Goal: Information Seeking & Learning: Learn about a topic

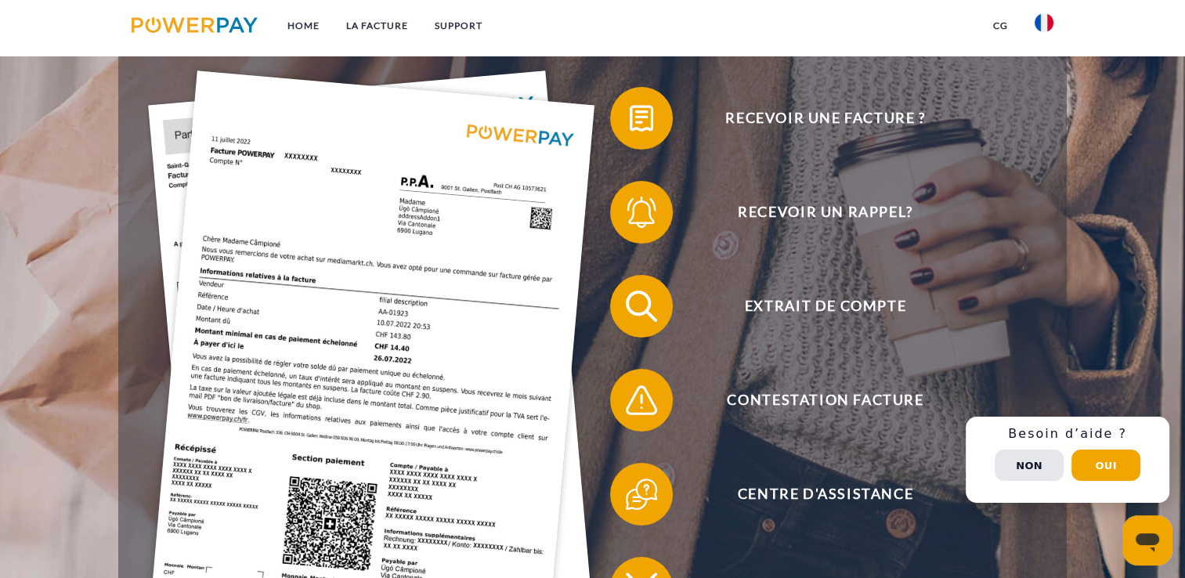
scroll to position [188, 0]
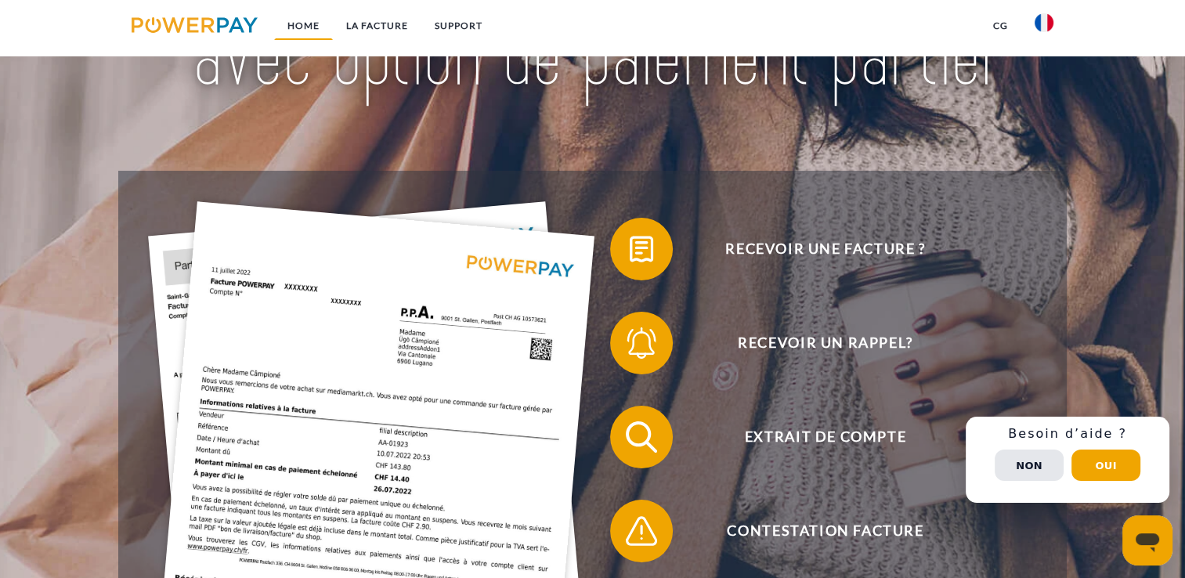
click at [305, 28] on link "Home" at bounding box center [303, 26] width 59 height 28
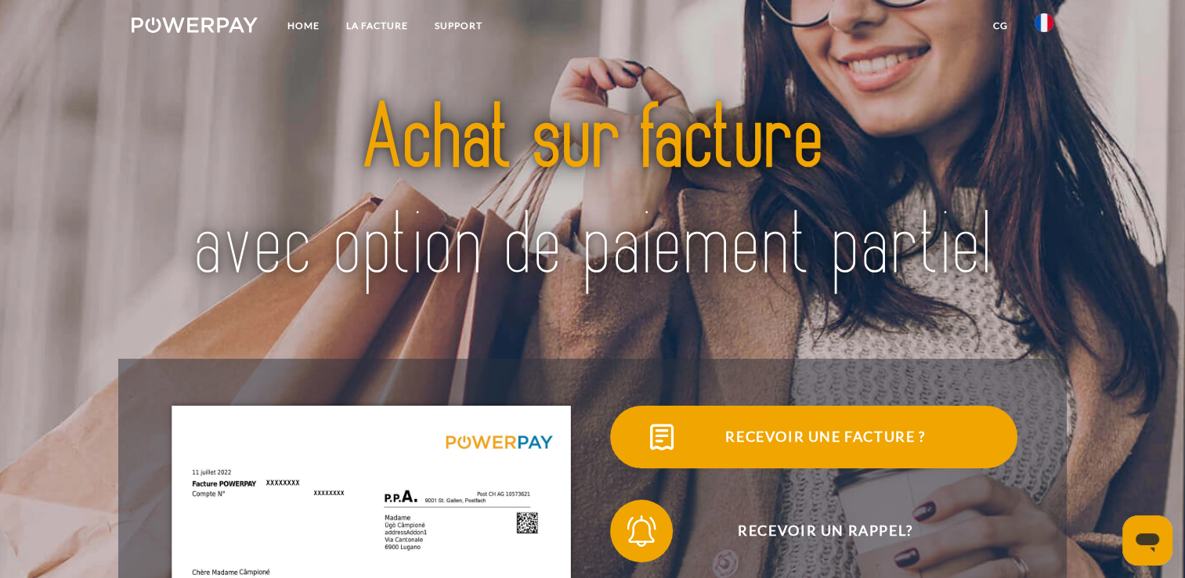
click at [781, 442] on span "Recevoir une facture ?" at bounding box center [825, 437] width 384 height 63
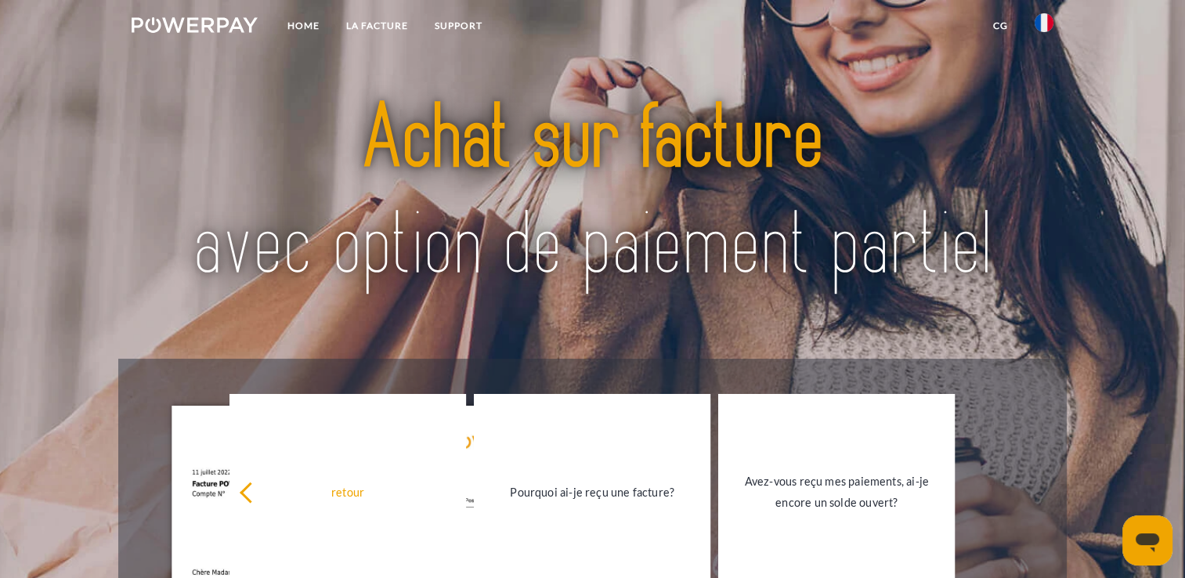
click at [224, 25] on img at bounding box center [195, 25] width 126 height 16
click at [442, 104] on img at bounding box center [592, 193] width 831 height 271
click at [307, 26] on link "Home" at bounding box center [303, 26] width 59 height 28
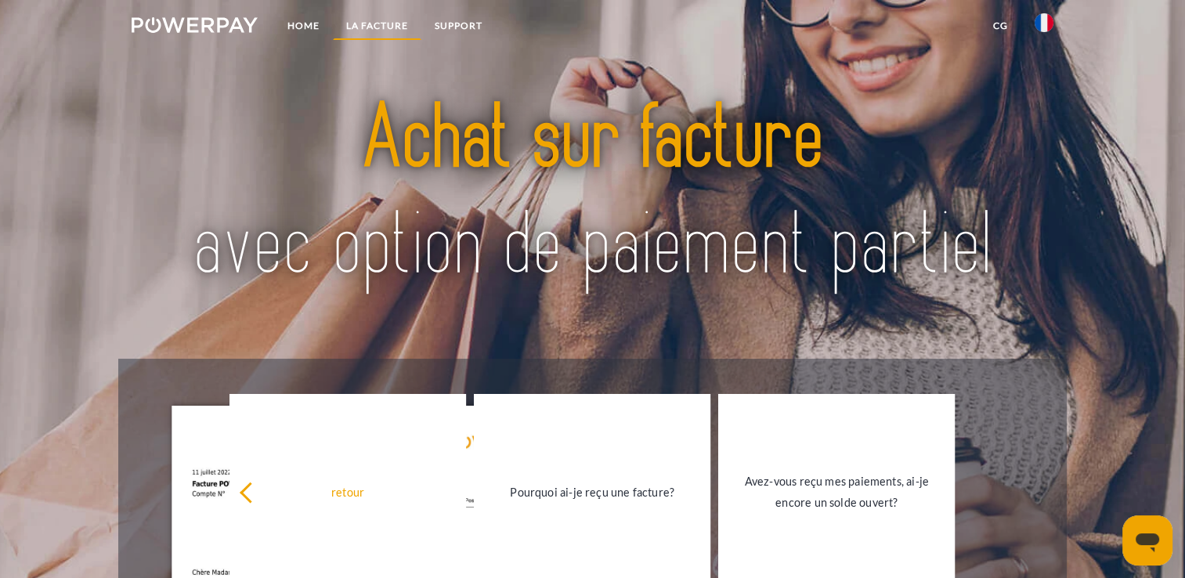
click at [391, 27] on link "LA FACTURE" at bounding box center [377, 26] width 88 height 28
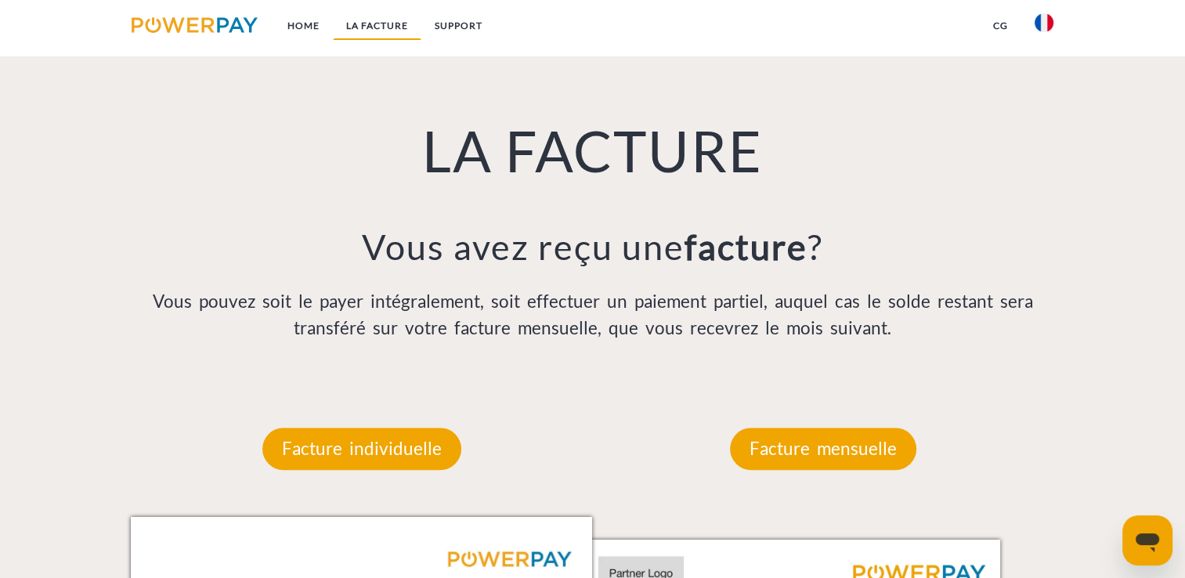
scroll to position [1095, 0]
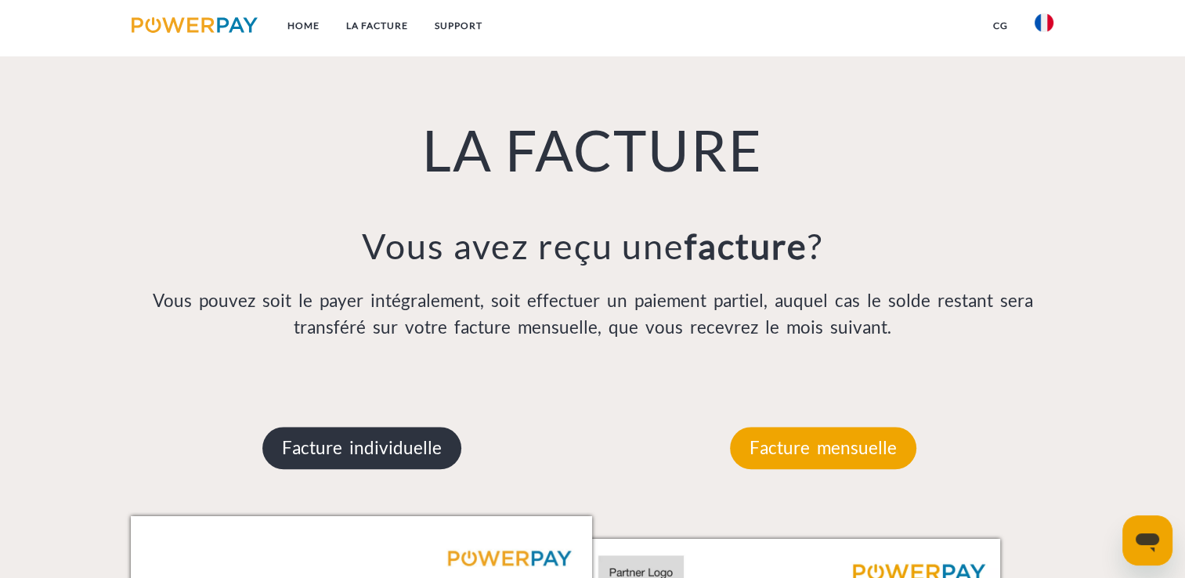
click at [371, 452] on p "Facture individuelle" at bounding box center [361, 448] width 199 height 42
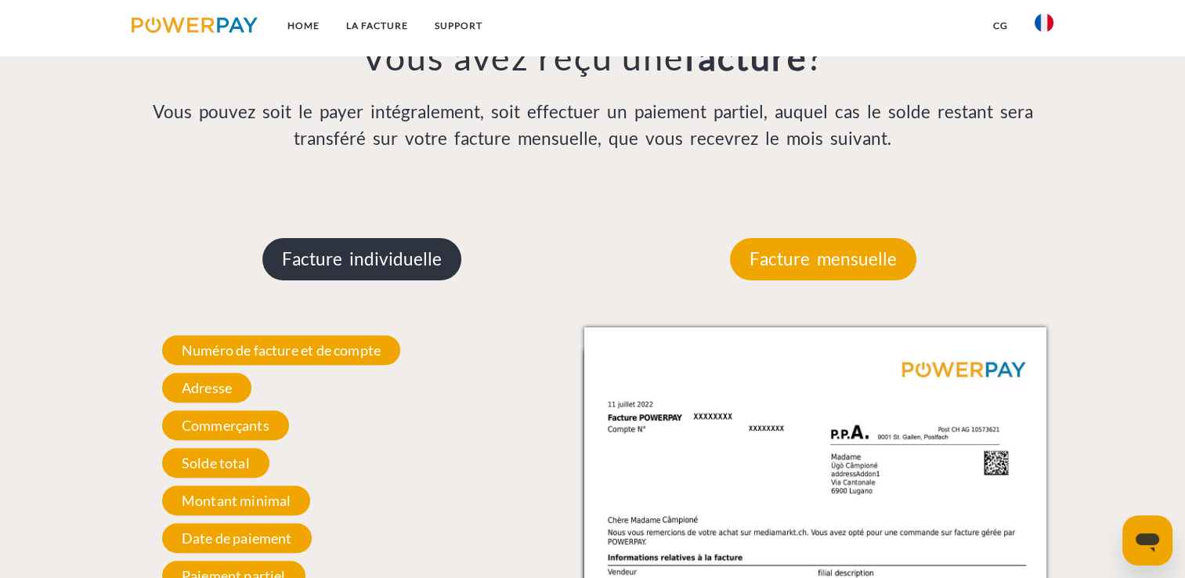
scroll to position [1409, 0]
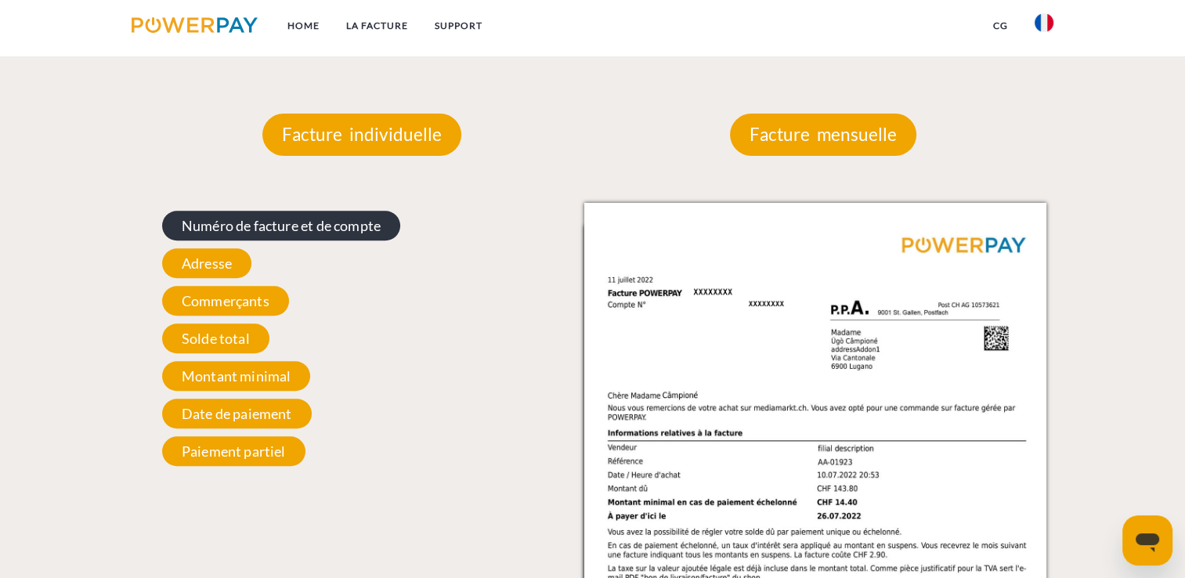
click at [262, 230] on span "Numéro de facture et de compte" at bounding box center [281, 226] width 238 height 30
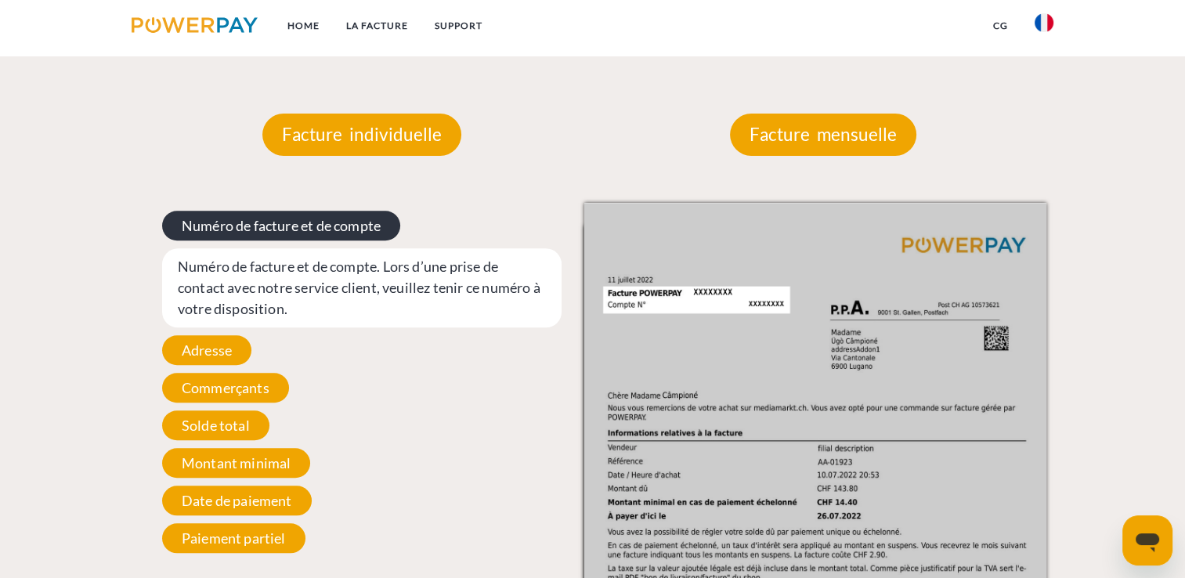
click at [262, 230] on span "Numéro de facture et de compte" at bounding box center [281, 226] width 238 height 30
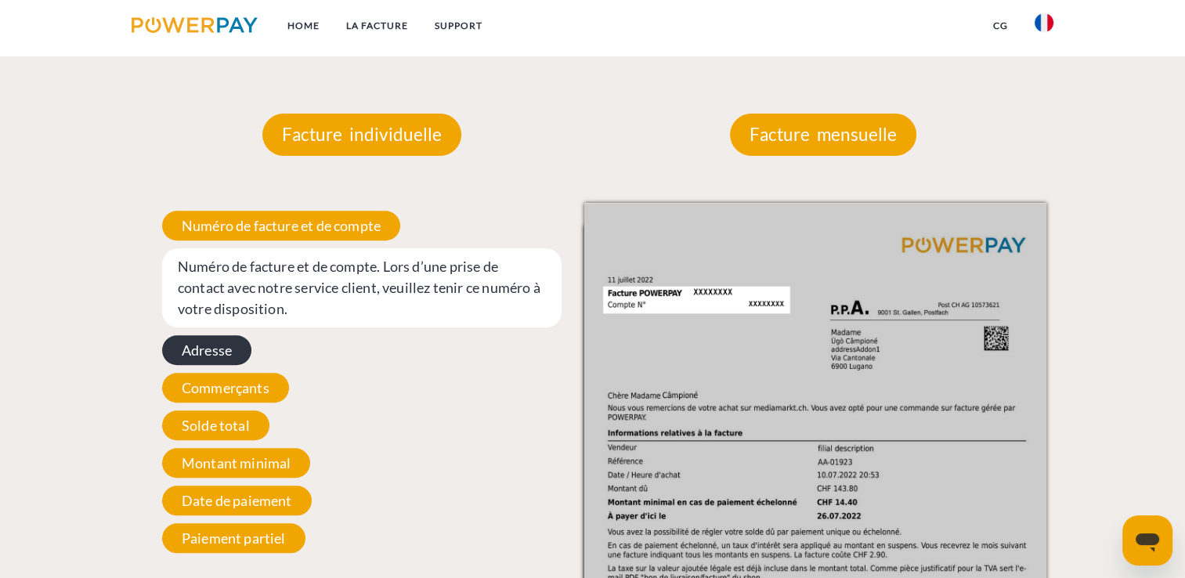
click at [222, 357] on span "Adresse" at bounding box center [206, 350] width 89 height 30
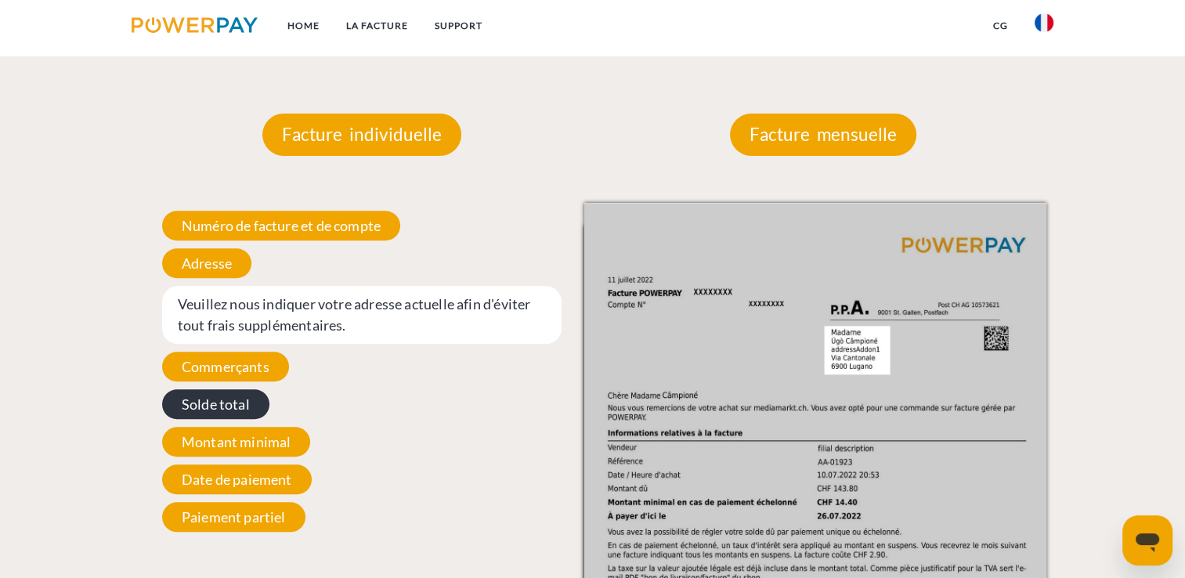
click at [218, 398] on span "Solde total" at bounding box center [215, 404] width 107 height 30
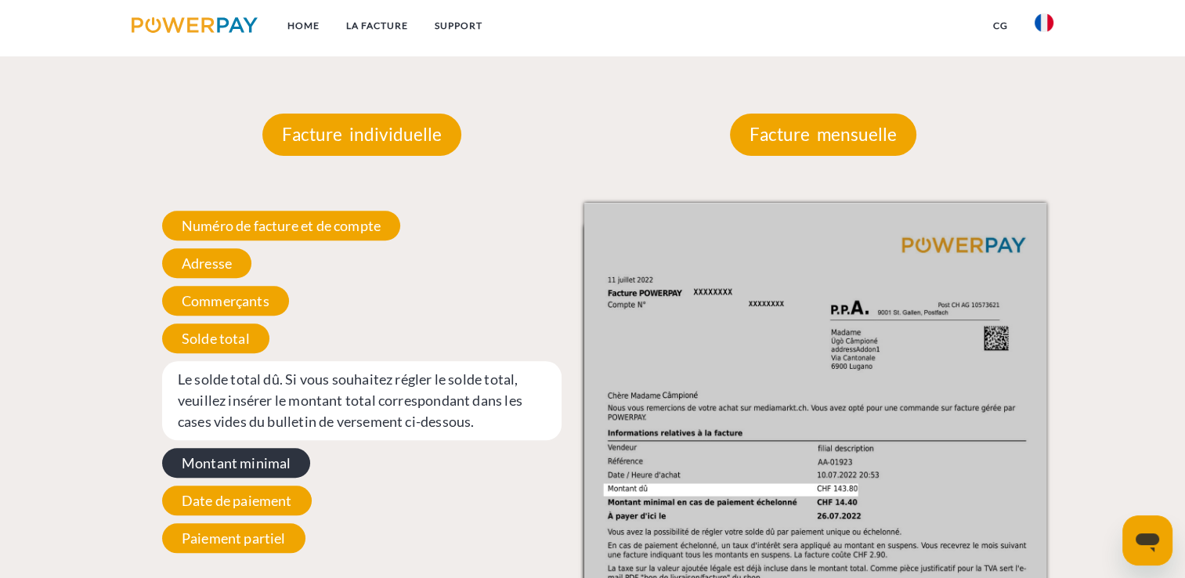
click at [226, 465] on span "Montant minimal" at bounding box center [236, 463] width 149 height 30
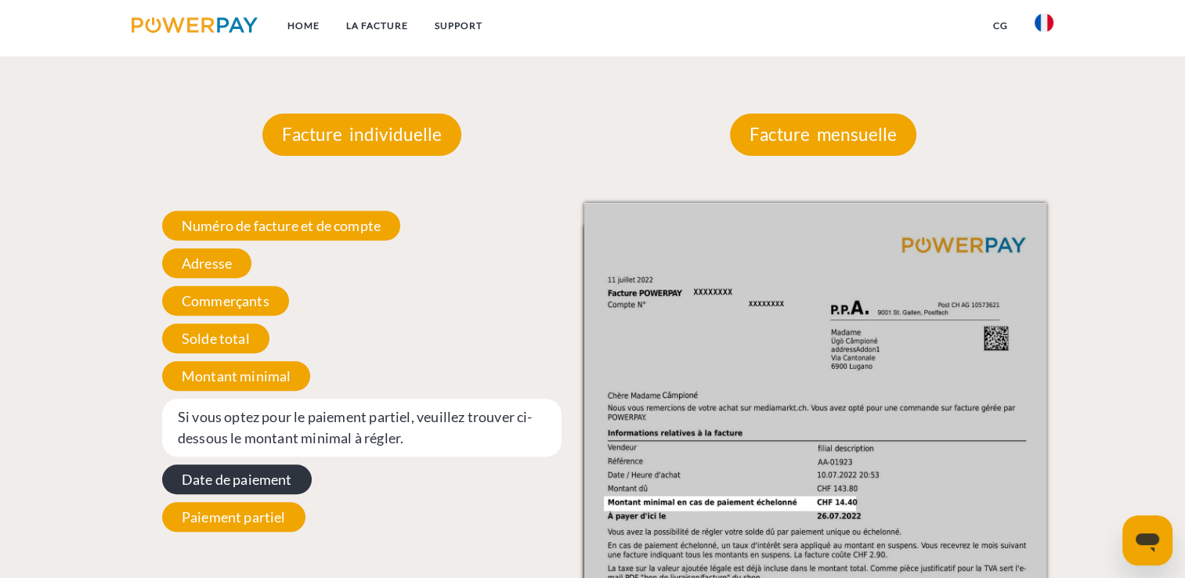
click at [226, 494] on span "Date de paiement" at bounding box center [237, 479] width 150 height 30
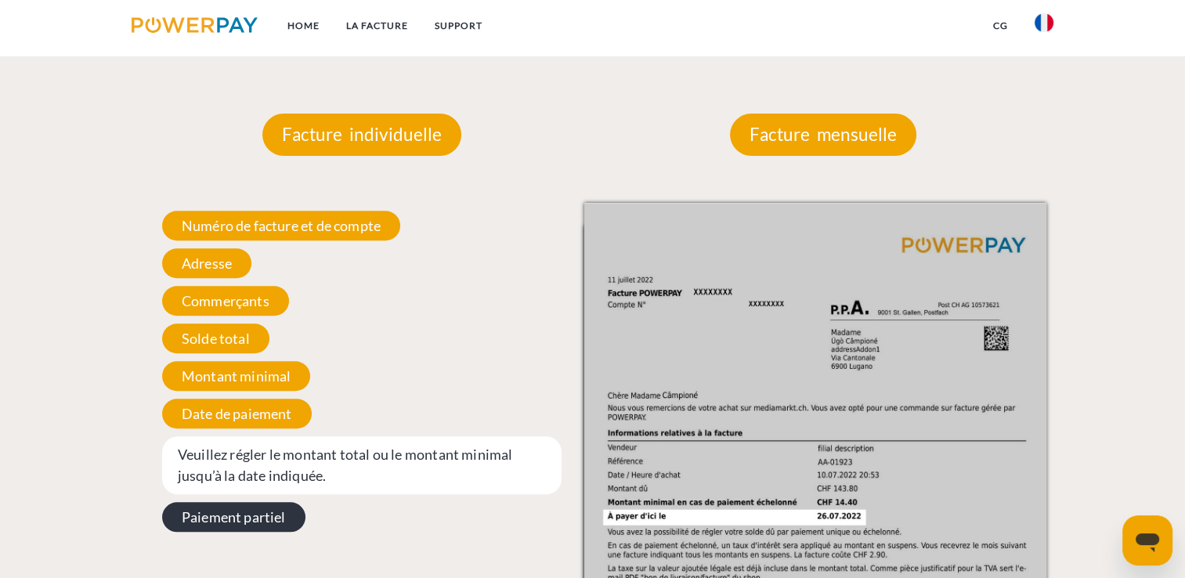
click at [222, 529] on span "Paiement partiel" at bounding box center [233, 517] width 143 height 30
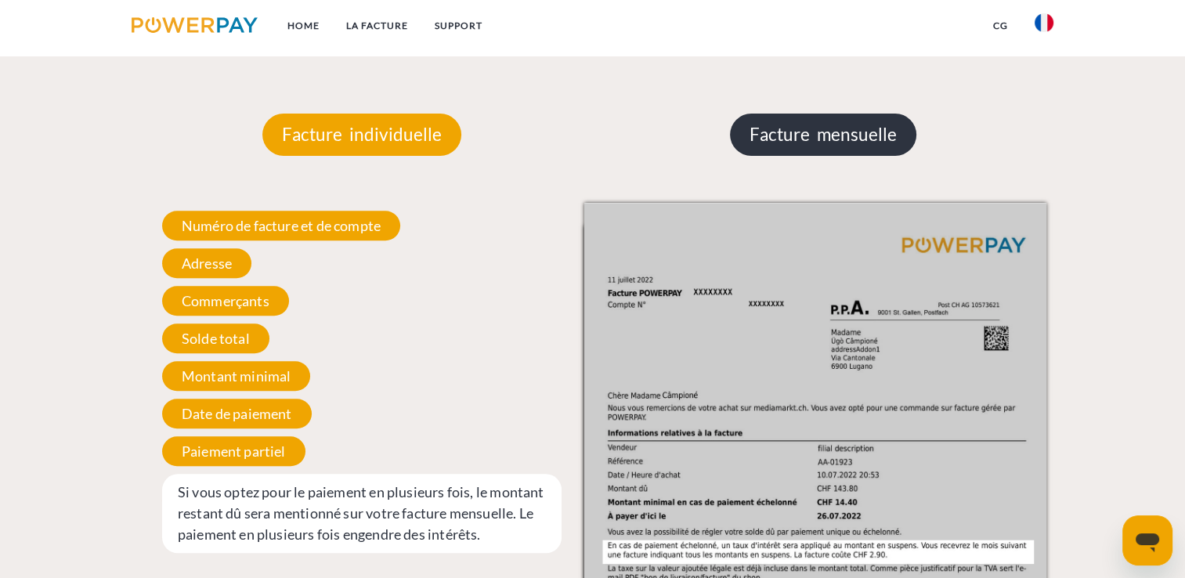
click at [830, 128] on p "Facture mensuelle" at bounding box center [823, 135] width 186 height 42
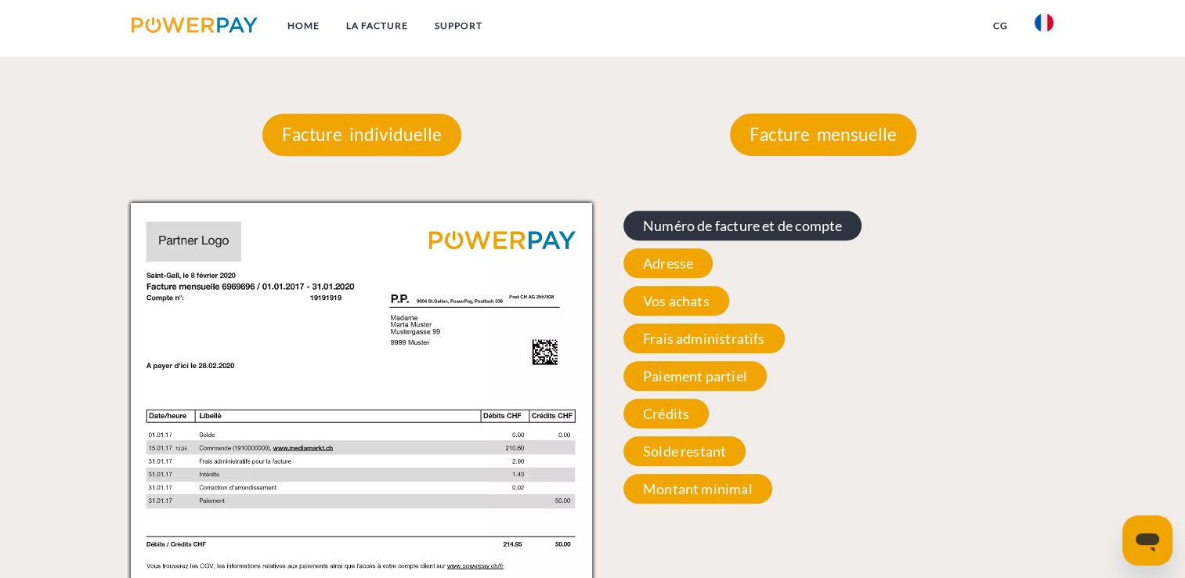
click at [821, 227] on span "Numéro de facture et de compte" at bounding box center [742, 226] width 238 height 30
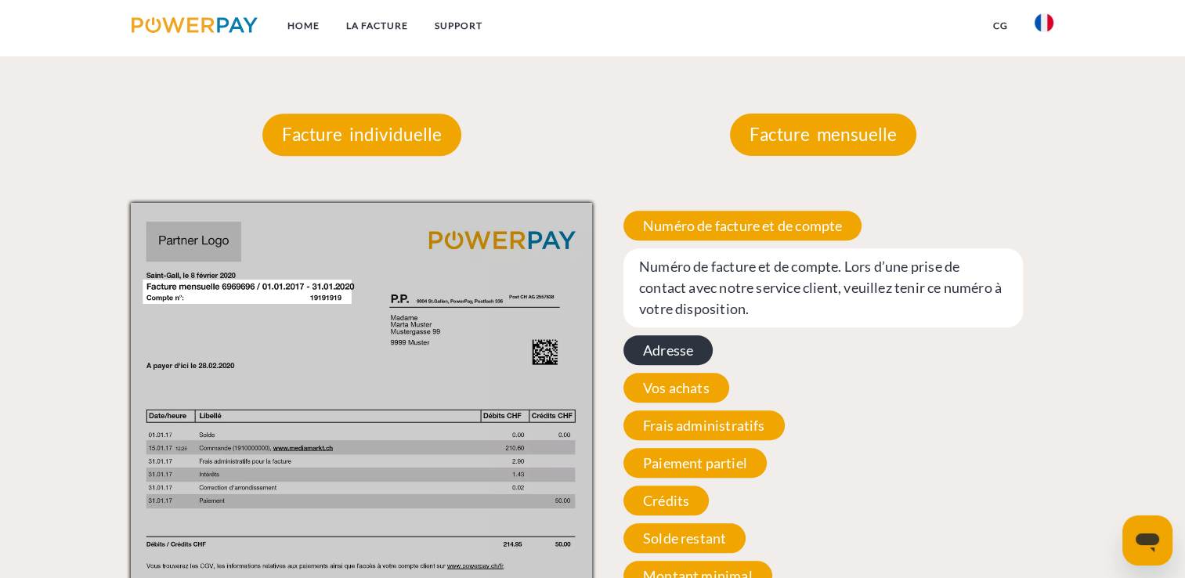
click at [684, 355] on span "Adresse" at bounding box center [667, 350] width 89 height 30
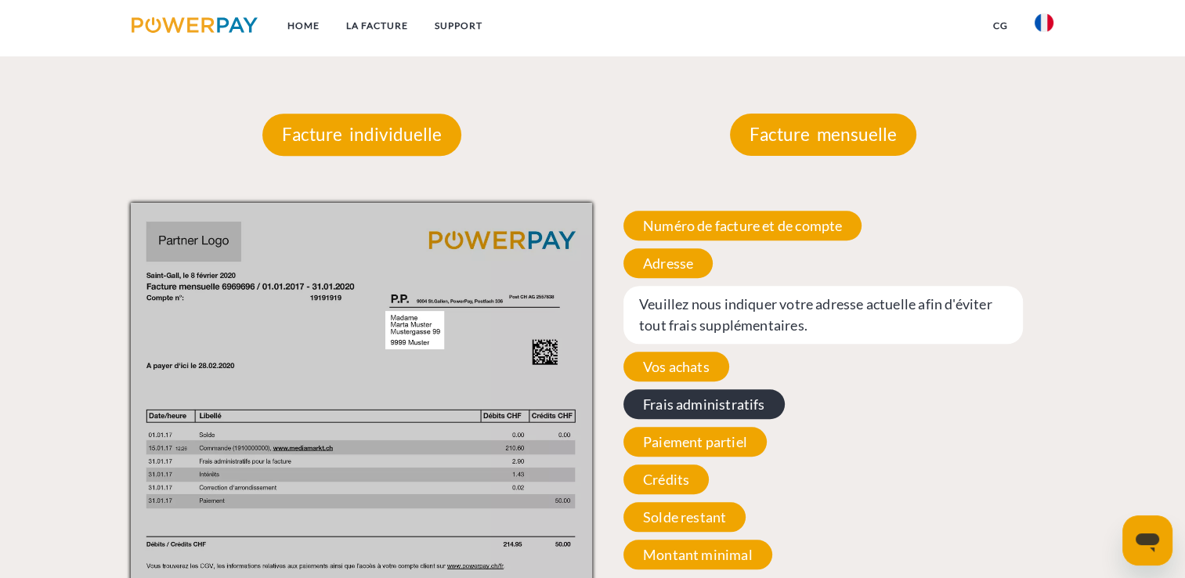
click at [691, 411] on span "Frais administratifs" at bounding box center [703, 404] width 161 height 30
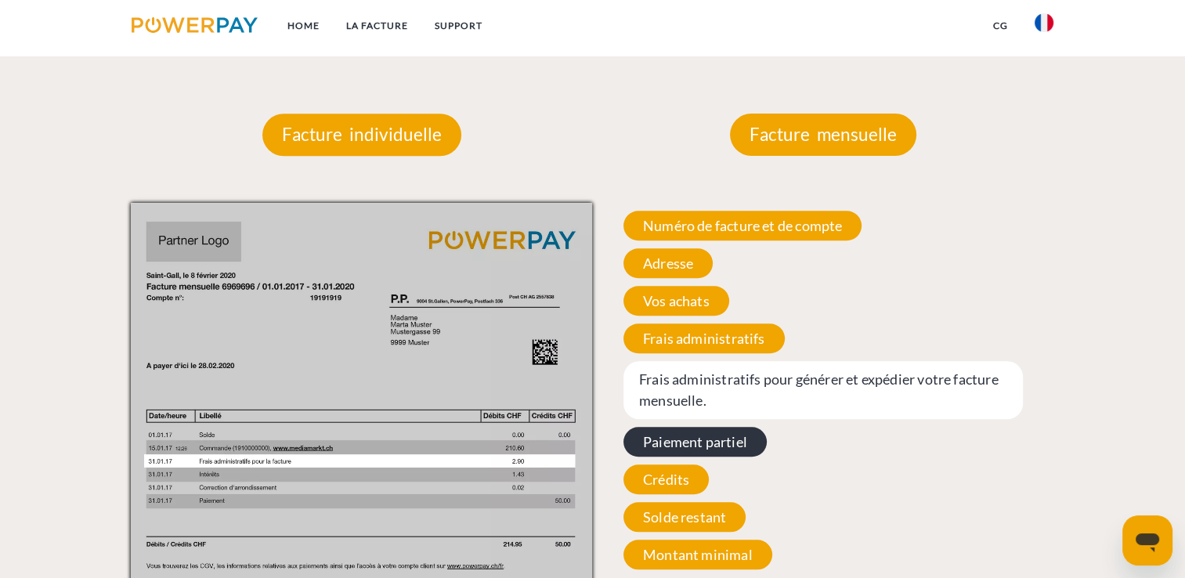
click at [696, 446] on span "Paiement partiel" at bounding box center [694, 442] width 143 height 30
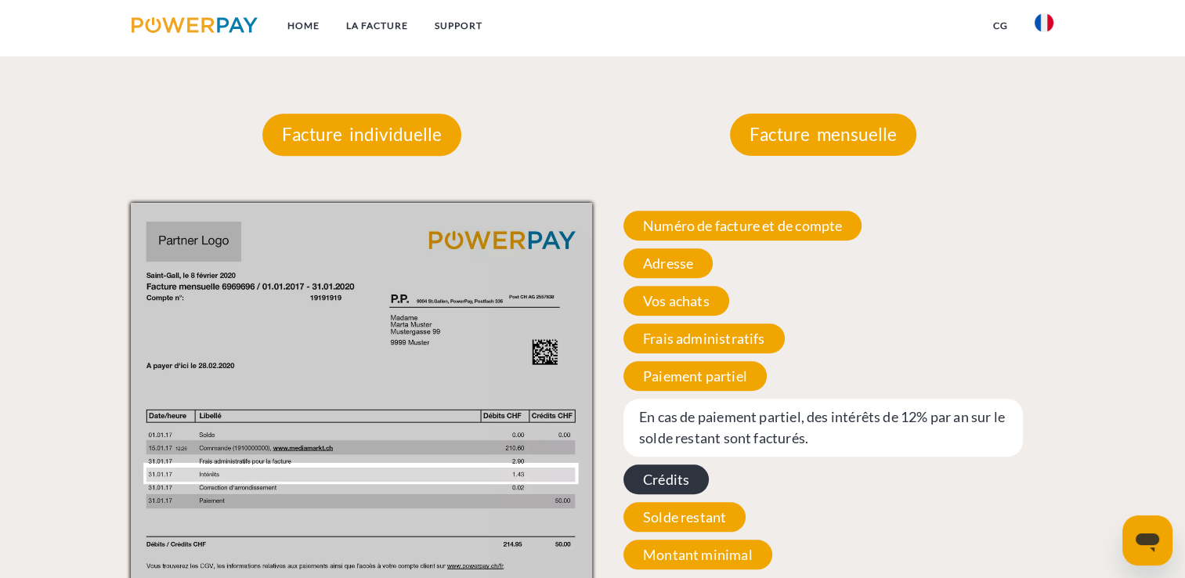
click at [682, 478] on span "Crédits" at bounding box center [665, 479] width 85 height 30
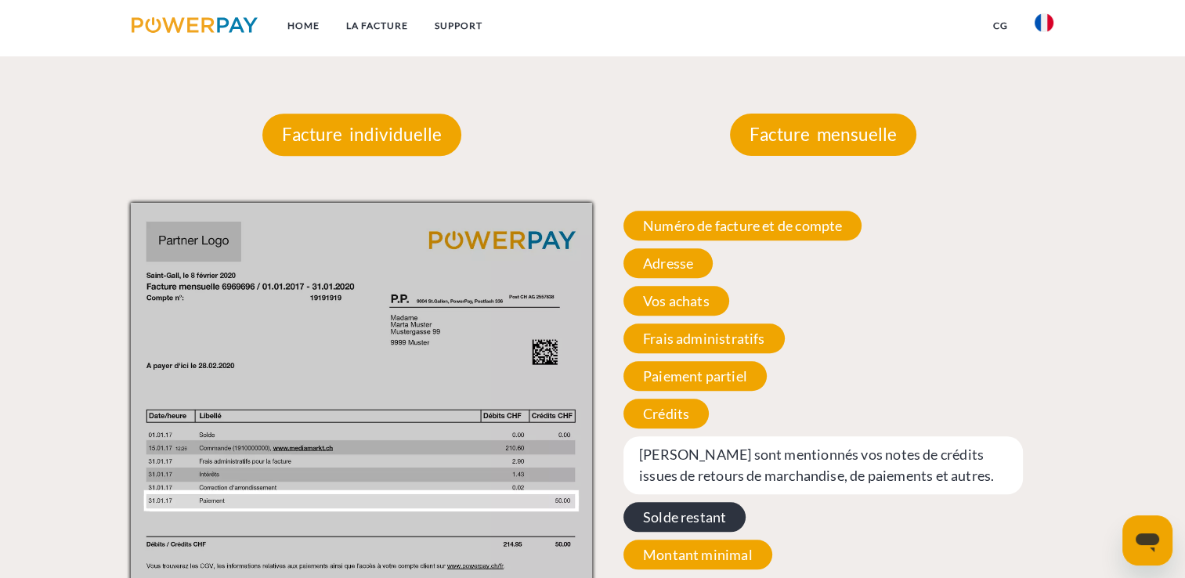
click at [689, 515] on span "Solde restant" at bounding box center [684, 517] width 122 height 30
